Goal: Transaction & Acquisition: Purchase product/service

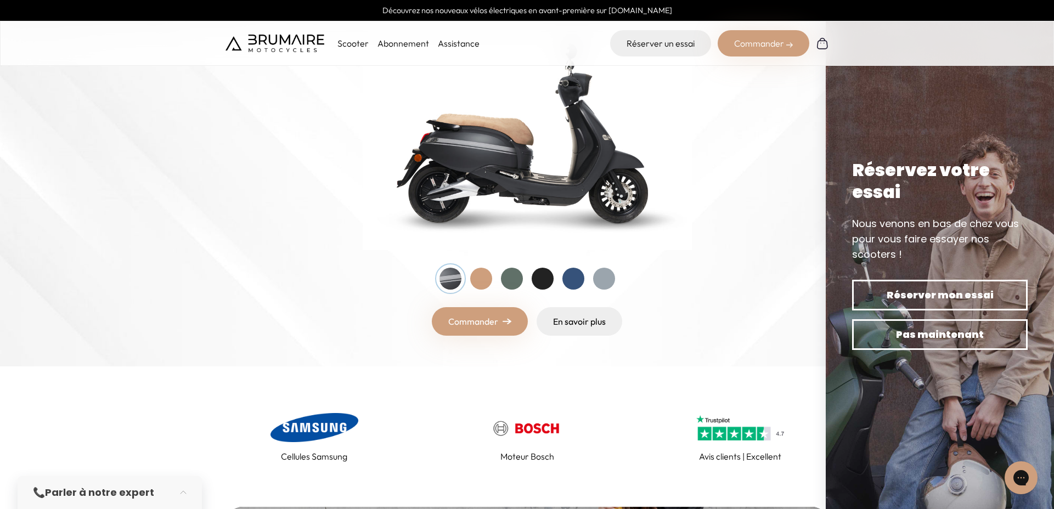
scroll to position [149, 0]
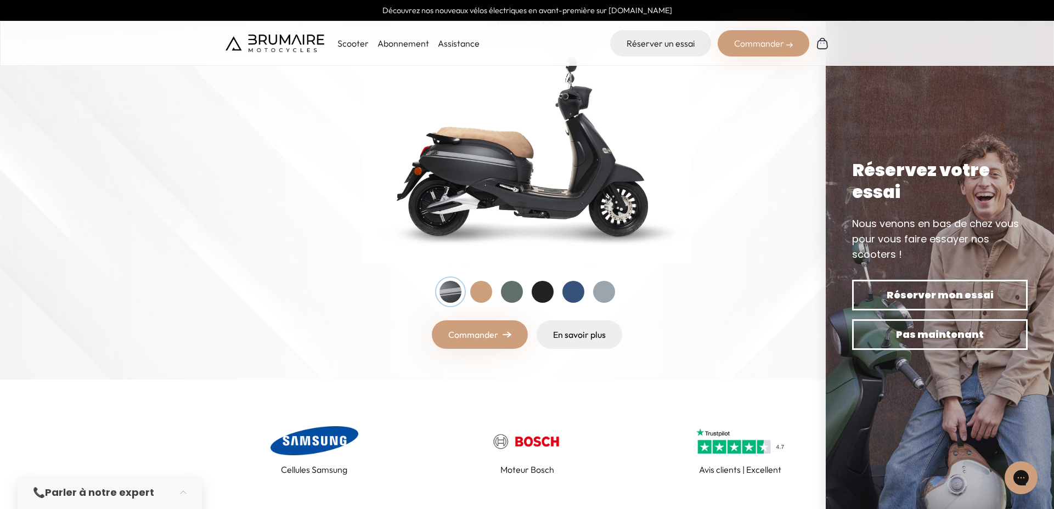
click at [470, 331] on link "Commander" at bounding box center [480, 334] width 96 height 29
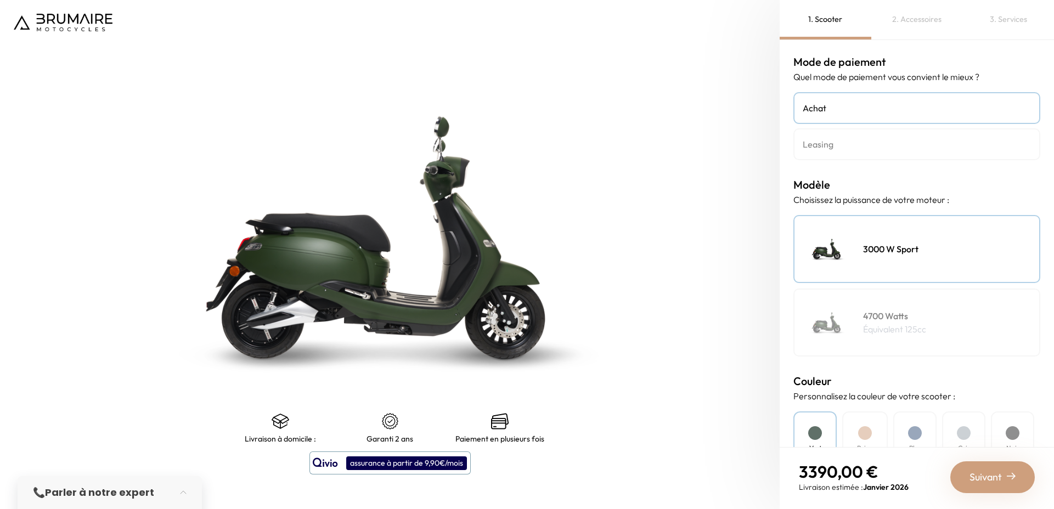
click at [887, 300] on div "4700 Watts Équivalent 125cc" at bounding box center [916, 323] width 247 height 68
click at [898, 273] on div "3000 W Sport" at bounding box center [916, 249] width 247 height 68
click at [876, 329] on p "Équivalent 125cc" at bounding box center [894, 329] width 63 height 13
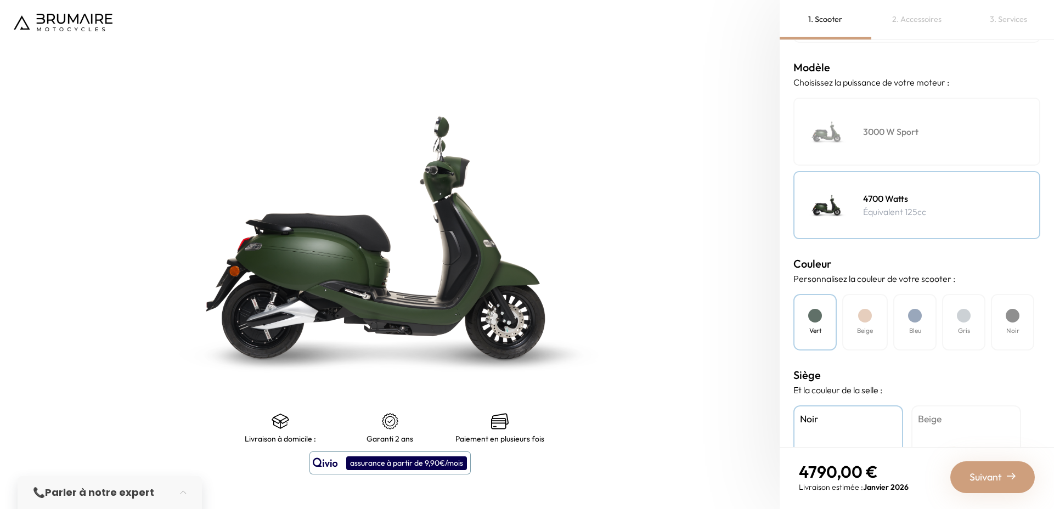
scroll to position [219, 0]
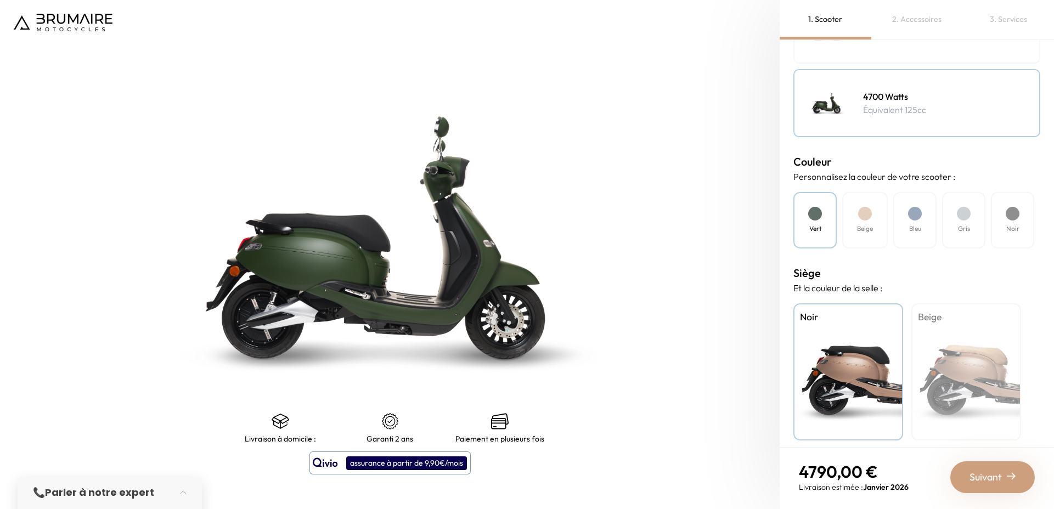
click at [876, 227] on div "Beige" at bounding box center [865, 220] width 46 height 57
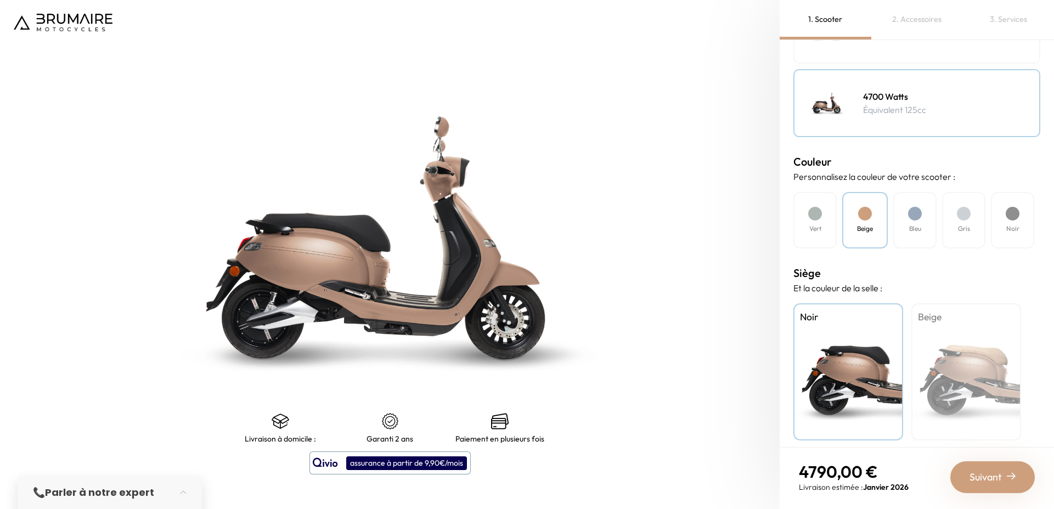
click at [932, 227] on div "Bleu" at bounding box center [914, 220] width 43 height 57
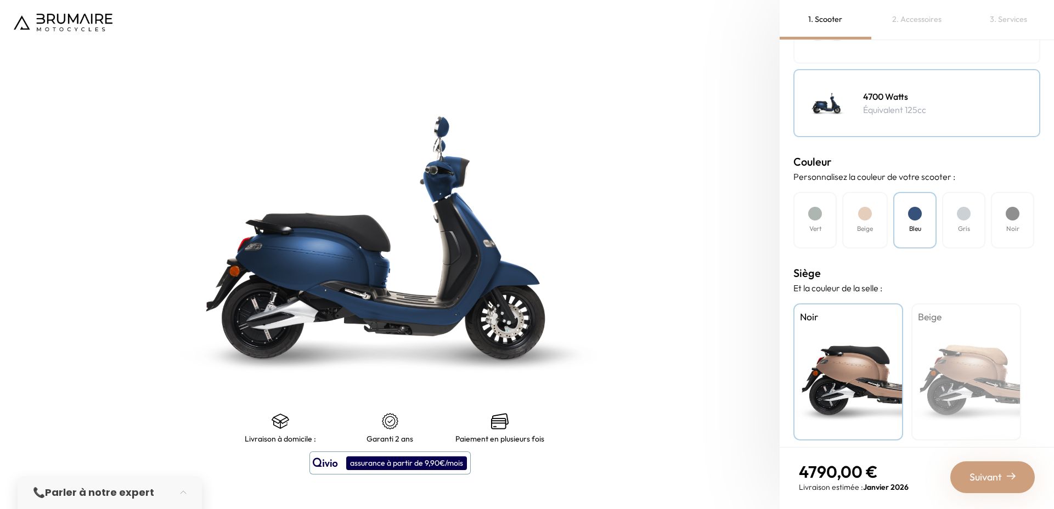
click at [991, 227] on div "Noir" at bounding box center [1012, 220] width 43 height 57
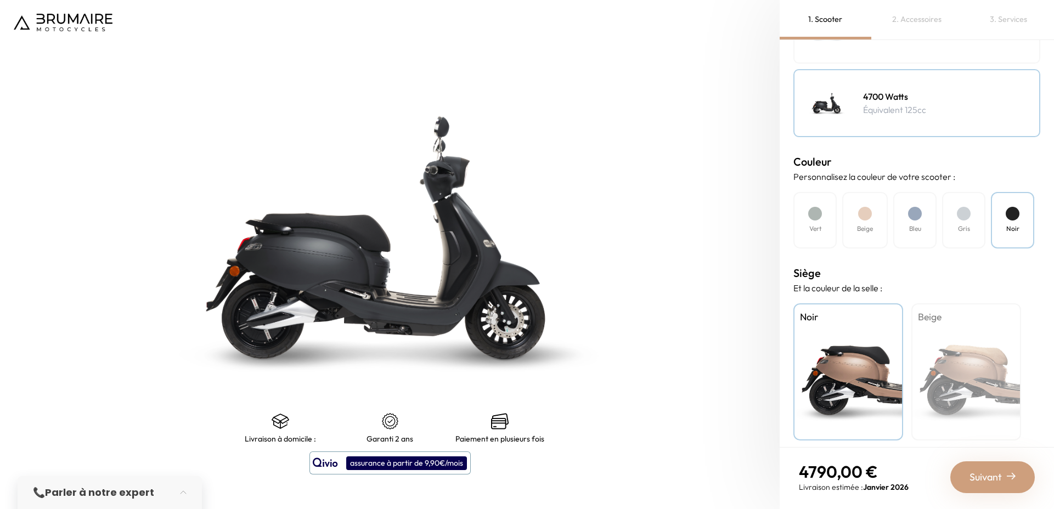
click at [1002, 227] on div "Noir" at bounding box center [1012, 220] width 43 height 57
click at [954, 227] on div "Gris" at bounding box center [963, 220] width 43 height 57
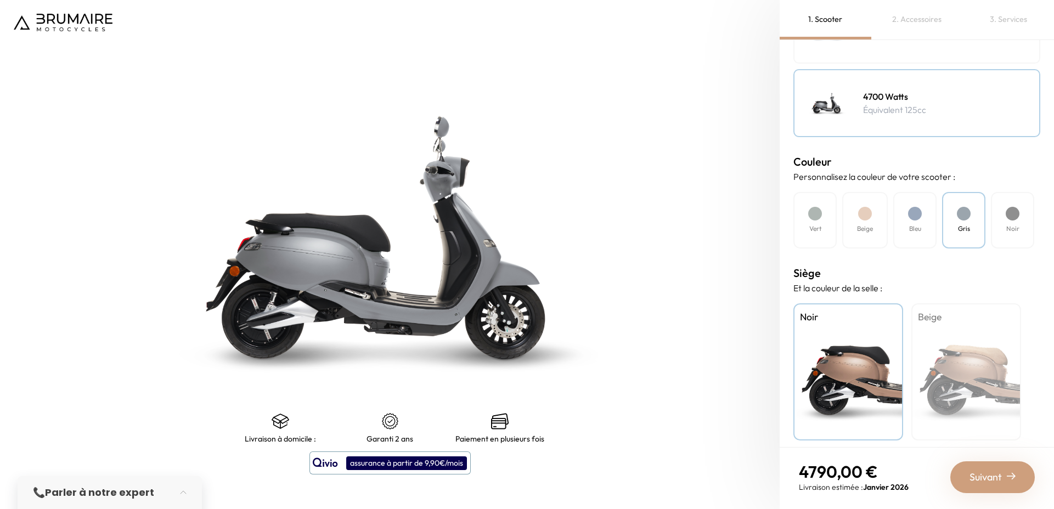
click at [915, 227] on h4 "Bleu" at bounding box center [915, 229] width 12 height 10
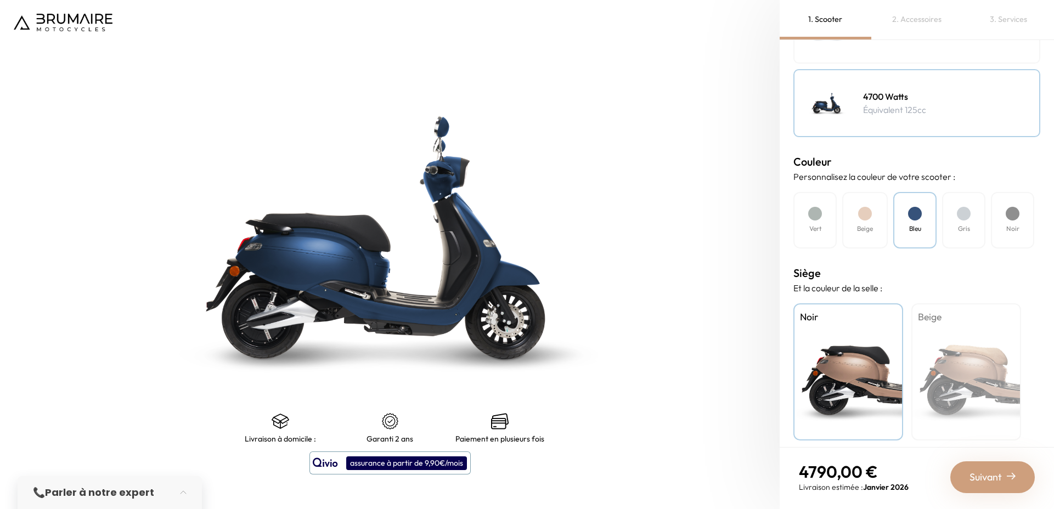
click at [845, 227] on div "Beige" at bounding box center [865, 220] width 46 height 57
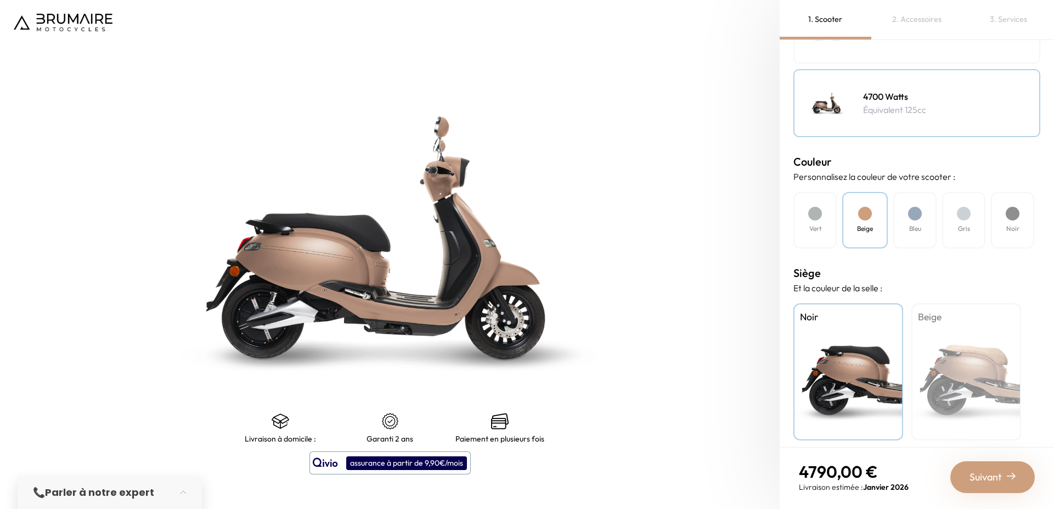
click at [832, 227] on div "Vert" at bounding box center [814, 220] width 43 height 57
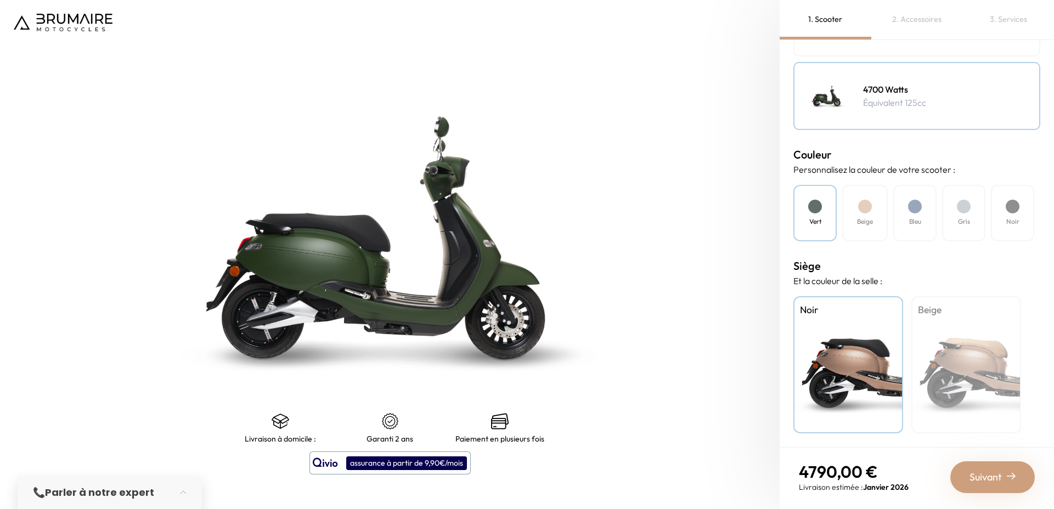
scroll to position [0, 0]
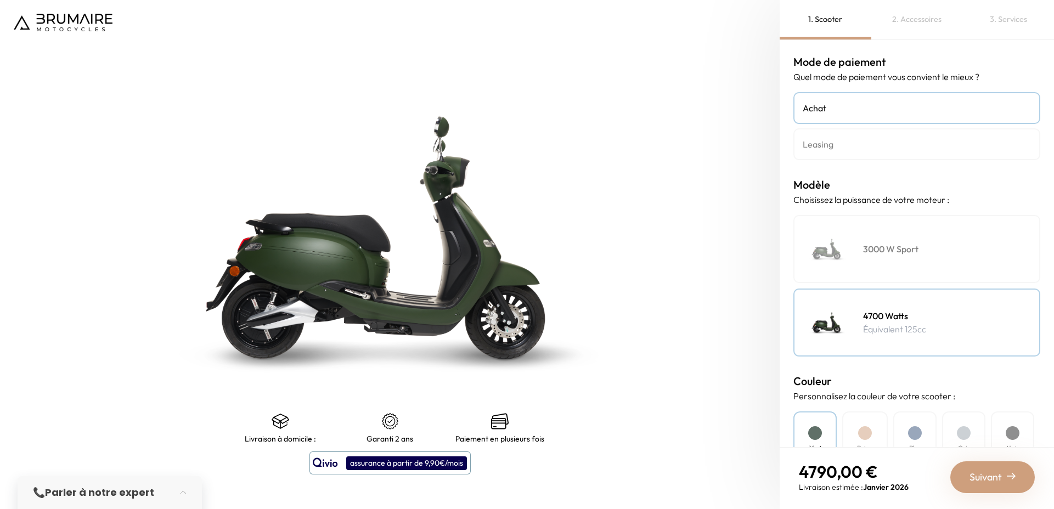
click at [978, 467] on div "Suivant" at bounding box center [992, 477] width 85 height 32
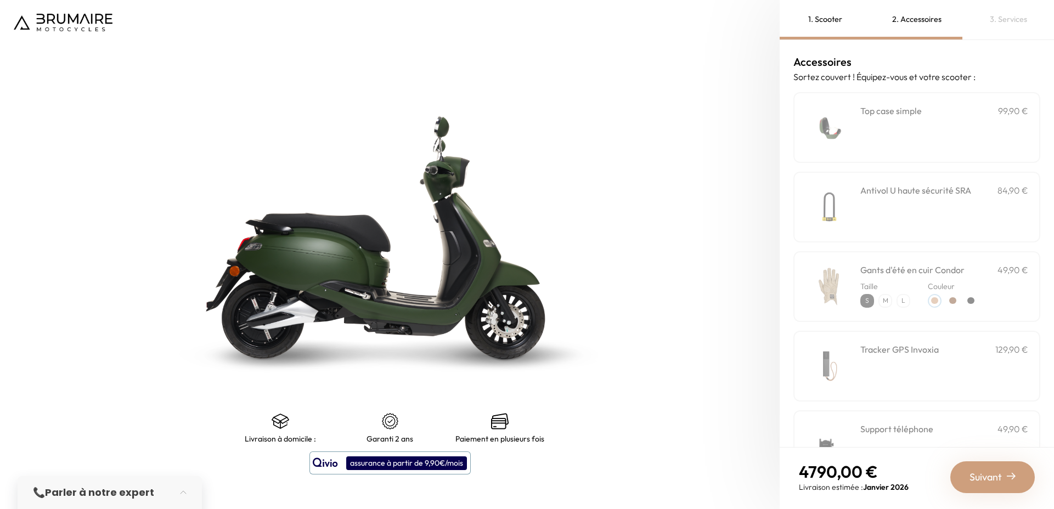
click at [866, 116] on h3 "Top case simple" at bounding box center [890, 110] width 61 height 13
click at [869, 178] on div "Antivol U haute sécurité SRA 84,90 €" at bounding box center [916, 207] width 247 height 71
click at [869, 227] on div "Antivol U haute sécurité SRA 84,90 €" at bounding box center [944, 207] width 168 height 47
click at [893, 144] on div "**********" at bounding box center [944, 127] width 168 height 47
click at [873, 185] on h3 "Antivol U haute sécurité SRA" at bounding box center [915, 190] width 111 height 13
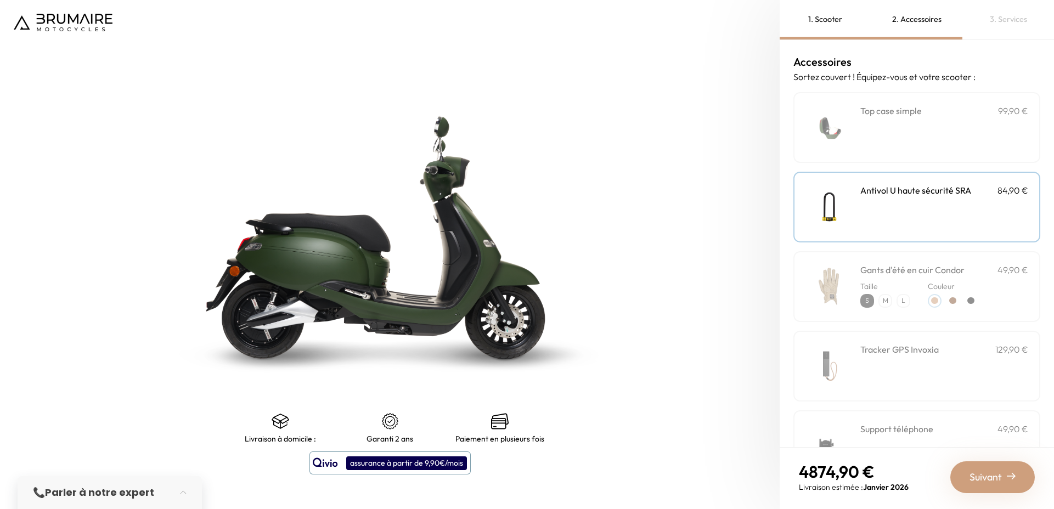
click at [906, 138] on div "**********" at bounding box center [944, 127] width 168 height 47
click at [990, 26] on div "3. Services" at bounding box center [1008, 20] width 92 height 40
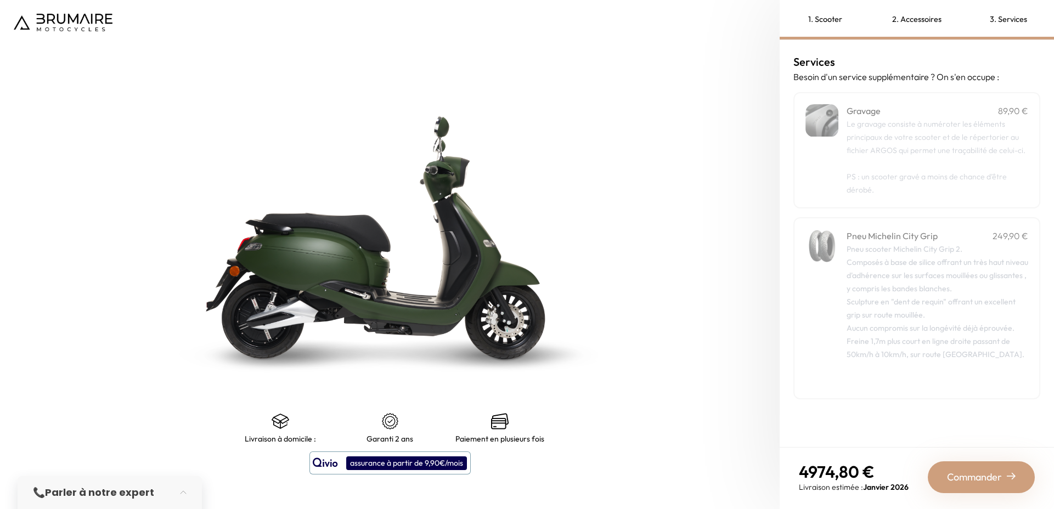
click at [902, 131] on p "Le gravage consiste à numéroter les éléments principaux de votre scooter et de …" at bounding box center [938, 137] width 182 height 40
click at [887, 279] on div "Pneu scooter Michelin City Grip 2. Composés à base de silice offrant un très ha…" at bounding box center [938, 315] width 182 height 145
click at [887, 165] on p "PS : un scooter gravé a moins de chance d’être dérobé." at bounding box center [938, 177] width 182 height 40
click at [914, 24] on div "2. Accessoires" at bounding box center [917, 20] width 92 height 40
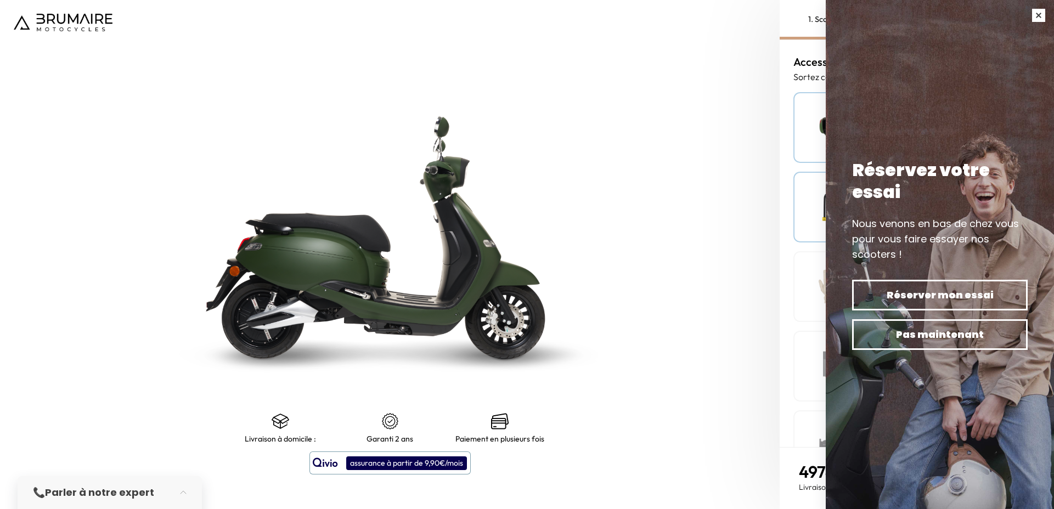
click at [1031, 9] on button "button" at bounding box center [1038, 15] width 31 height 31
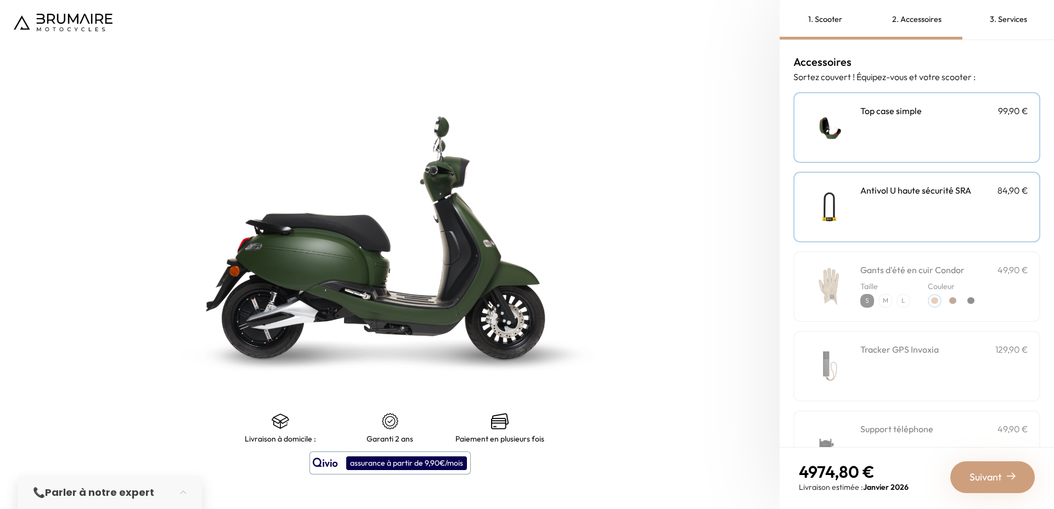
click at [910, 200] on div "Antivol U haute sécurité SRA 84,90 €" at bounding box center [944, 207] width 168 height 47
click at [935, 154] on div "**********" at bounding box center [916, 127] width 247 height 71
click at [828, 18] on div "1. Scooter" at bounding box center [826, 20] width 92 height 40
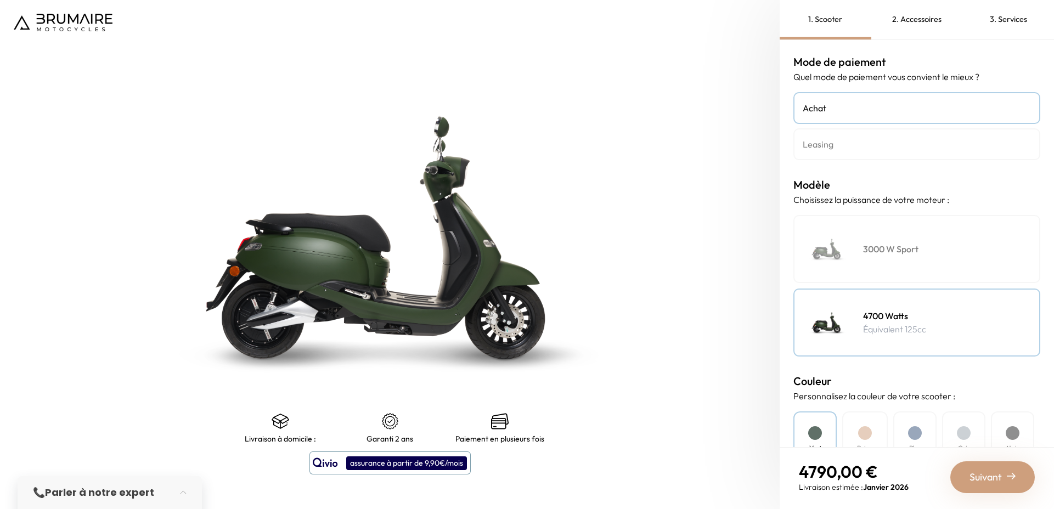
click at [852, 145] on h4 "Leasing" at bounding box center [917, 144] width 228 height 13
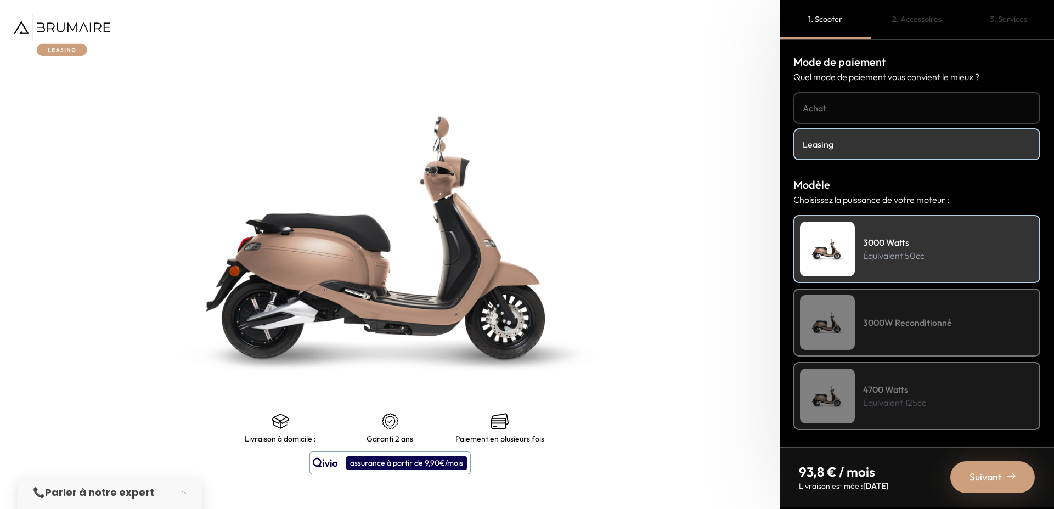
click at [880, 118] on link "Achat" at bounding box center [916, 108] width 247 height 32
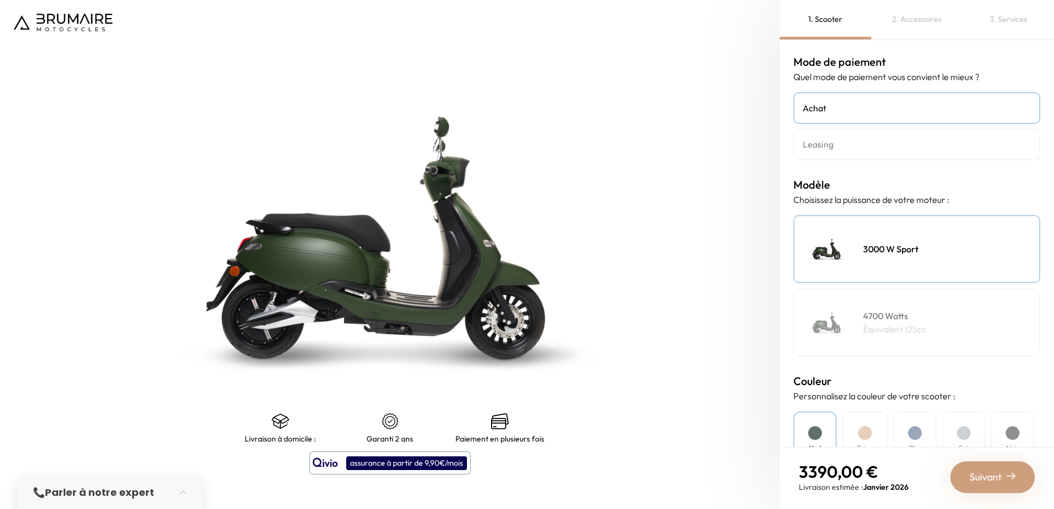
click at [848, 150] on h4 "Leasing" at bounding box center [917, 144] width 228 height 13
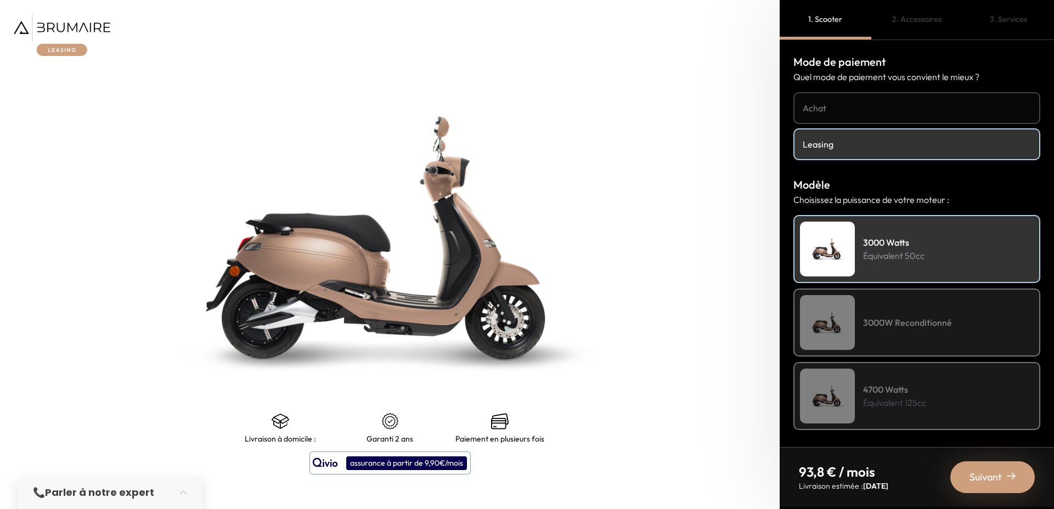
click at [894, 316] on h4 "3000W Reconditionné" at bounding box center [907, 322] width 89 height 13
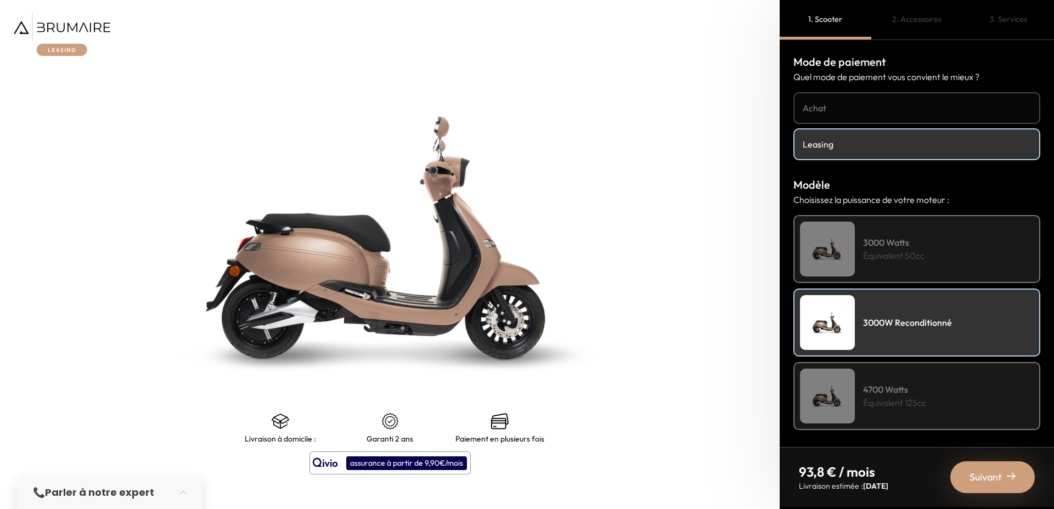
click at [898, 390] on h4 "4700 Watts" at bounding box center [894, 389] width 63 height 13
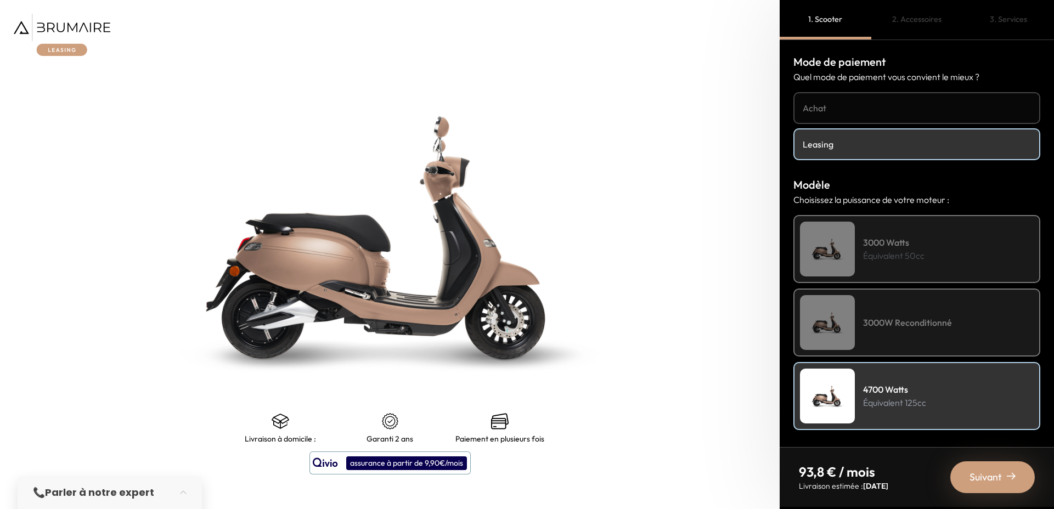
click at [968, 465] on div "Suivant" at bounding box center [992, 477] width 85 height 32
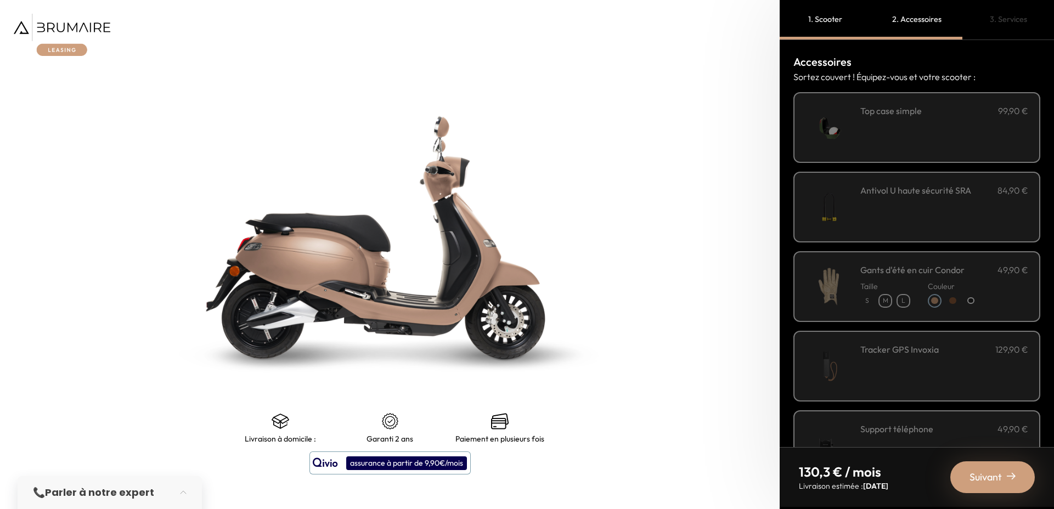
click at [969, 195] on h3 "Antivol U haute sécurité SRA" at bounding box center [915, 190] width 111 height 13
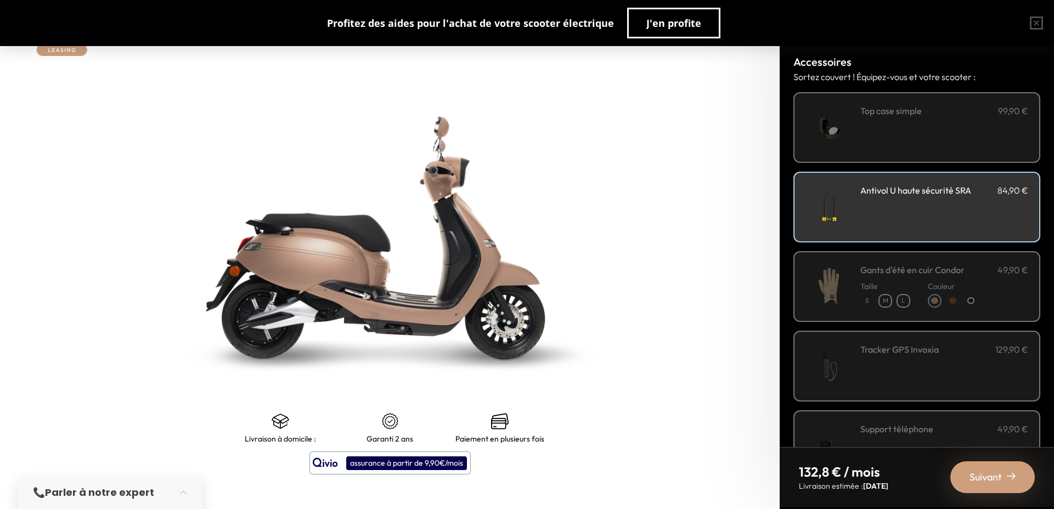
click at [964, 137] on div "**********" at bounding box center [944, 127] width 168 height 47
